Goal: Ask a question

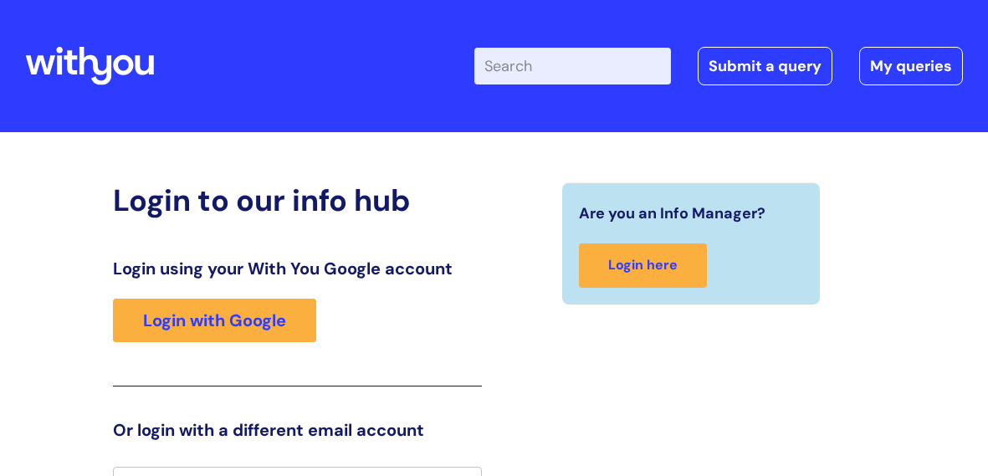
scroll to position [28, 0]
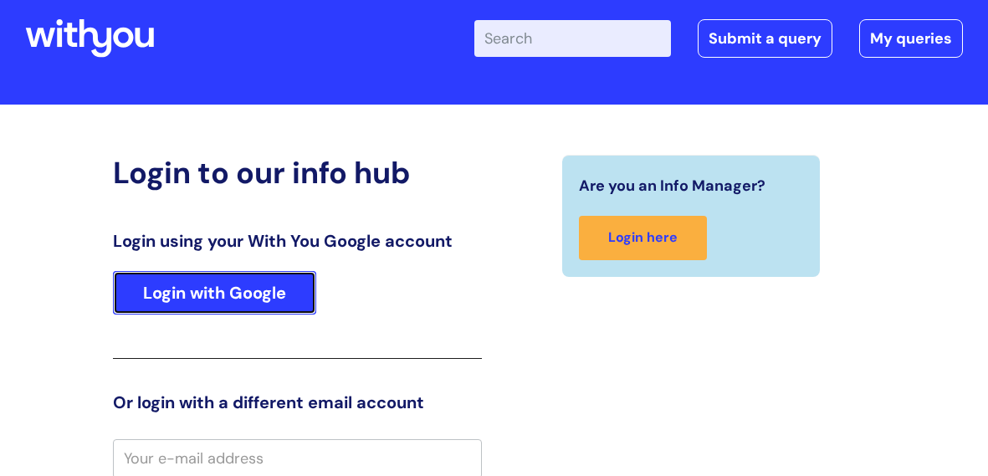
click at [292, 271] on link "Login with Google" at bounding box center [214, 293] width 203 height 44
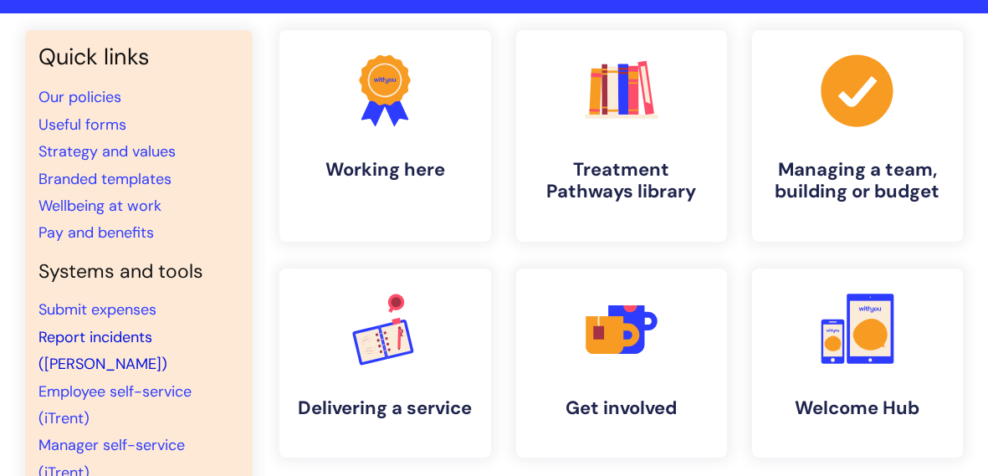
scroll to position [117, 0]
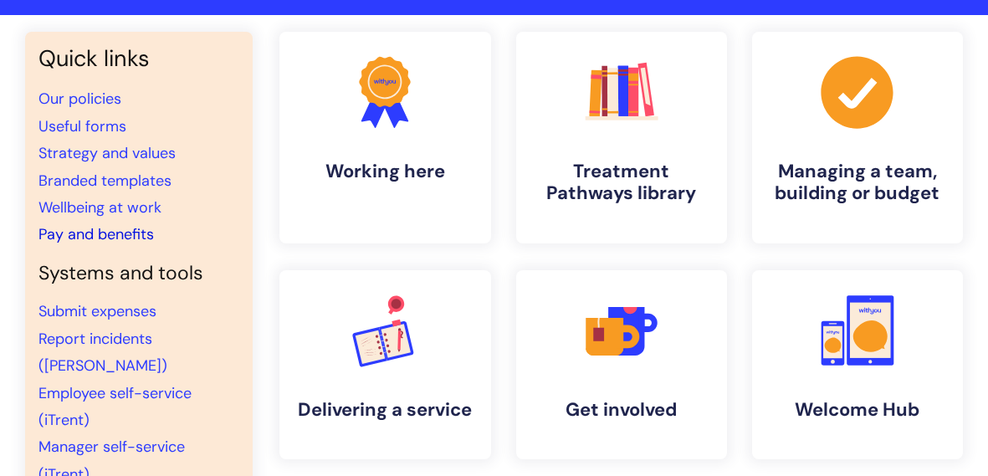
click at [133, 227] on link "Pay and benefits" at bounding box center [95, 234] width 115 height 20
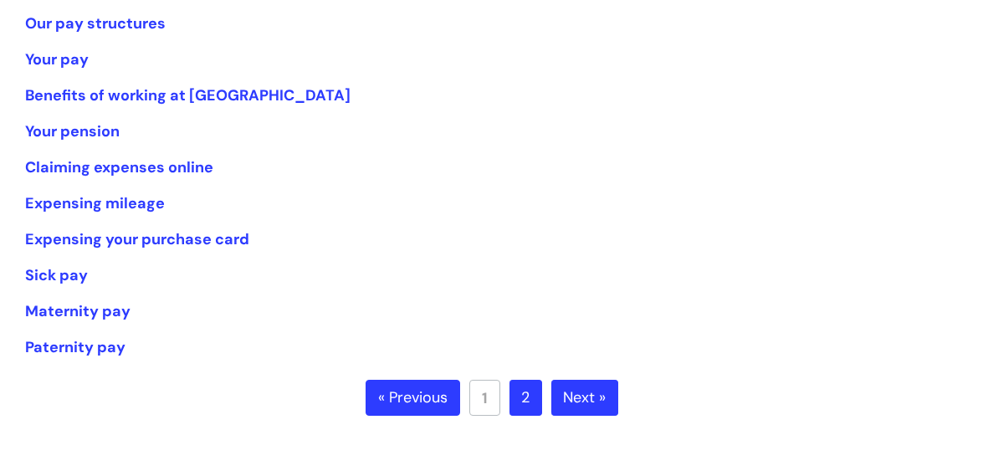
scroll to position [366, 0]
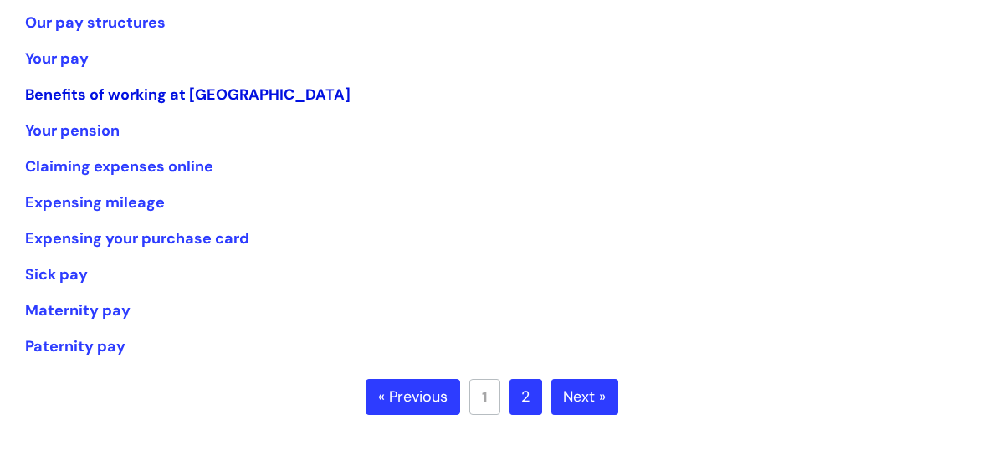
click at [215, 90] on link "Benefits of working at WithYou" at bounding box center [188, 95] width 326 height 20
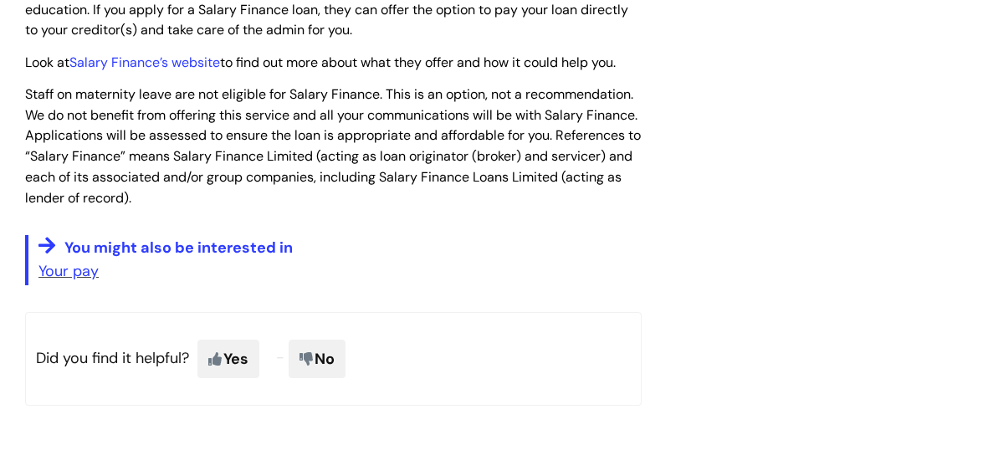
scroll to position [2615, 0]
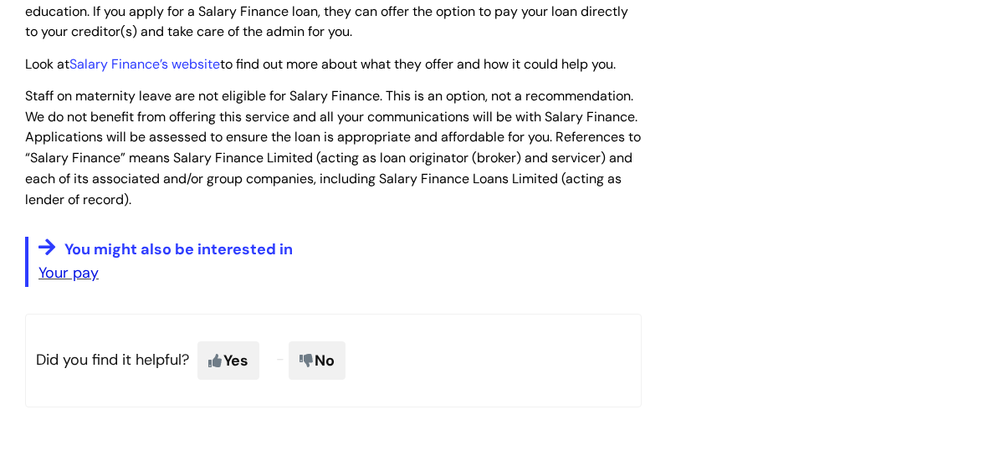
click at [57, 263] on link "Your pay" at bounding box center [68, 273] width 60 height 20
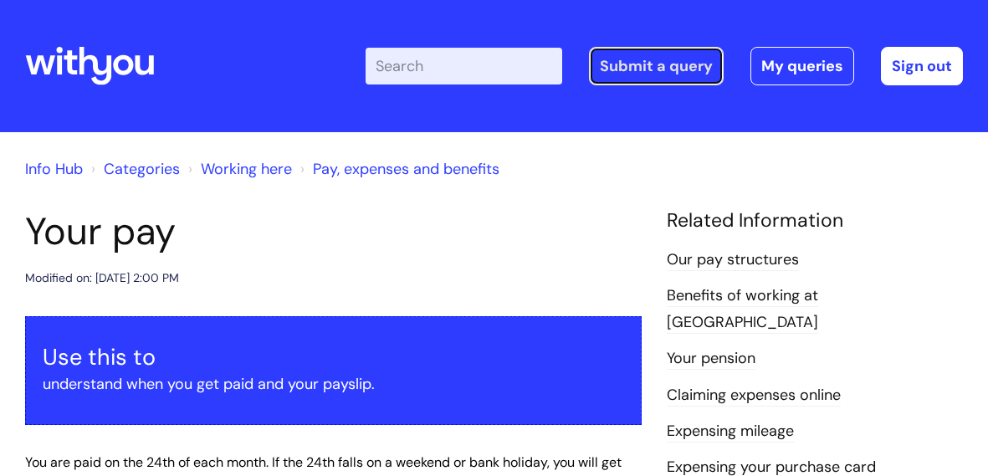
click at [687, 65] on link "Submit a query" at bounding box center [656, 66] width 135 height 38
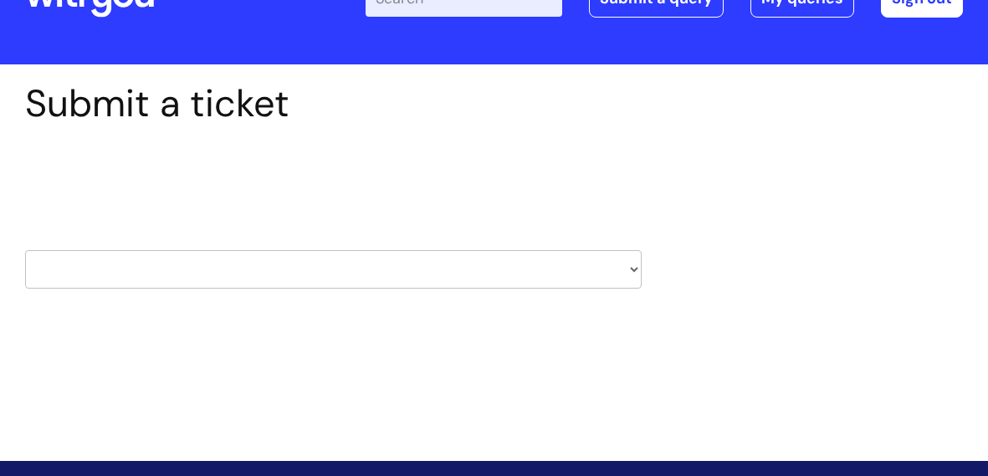
scroll to position [74, 0]
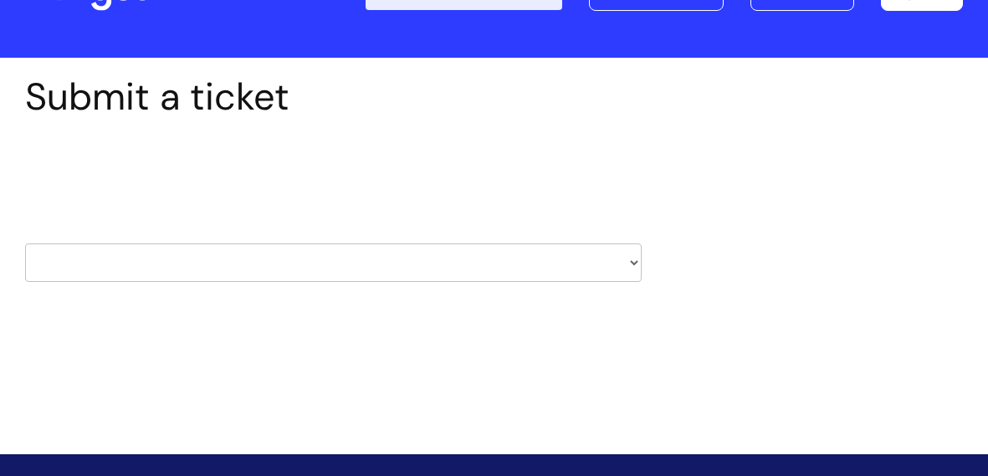
click at [424, 266] on select "HR / People IT and Support Clinical Drug Alerts Finance Accounts Data Support T…" at bounding box center [333, 263] width 617 height 38
click at [208, 281] on div "Select issue type HR / People IT and Support Clinical Drug Alerts Finance Accou…" at bounding box center [333, 220] width 617 height 174
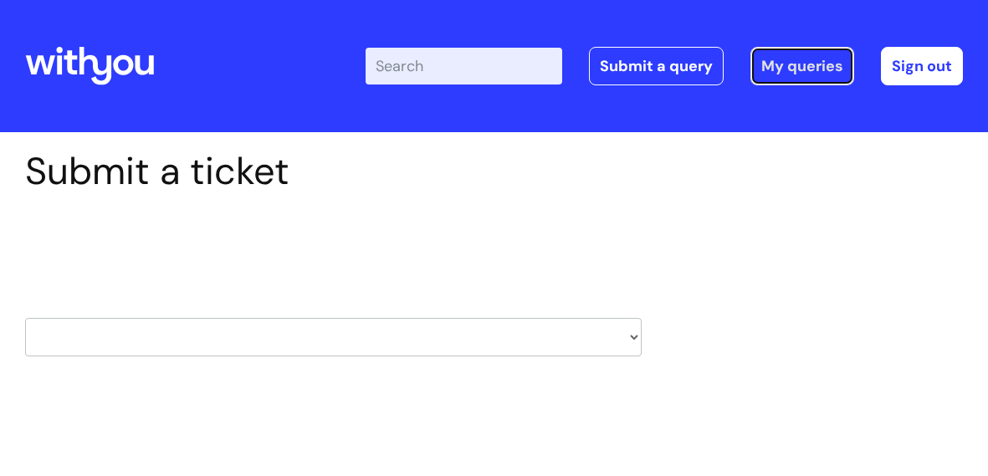
click at [812, 52] on link "My queries" at bounding box center [803, 66] width 104 height 38
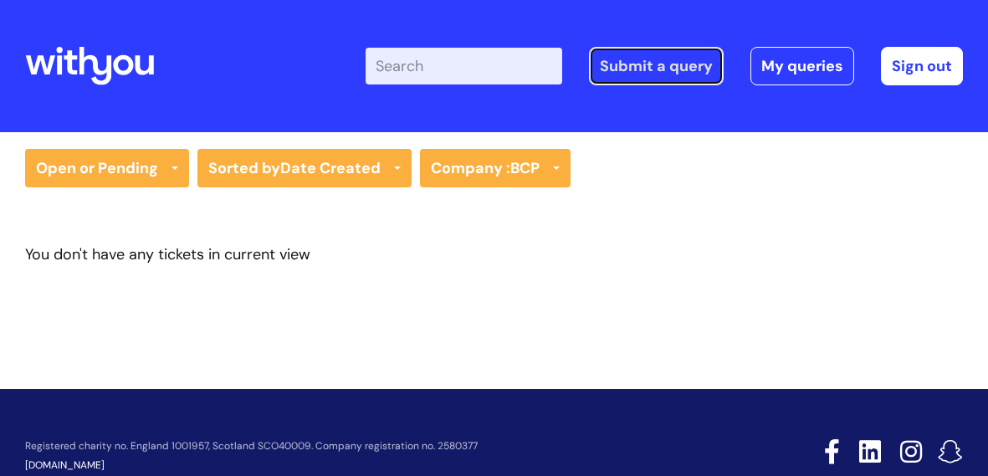
click at [642, 48] on link "Submit a query" at bounding box center [656, 66] width 135 height 38
